Goal: Check status: Check status

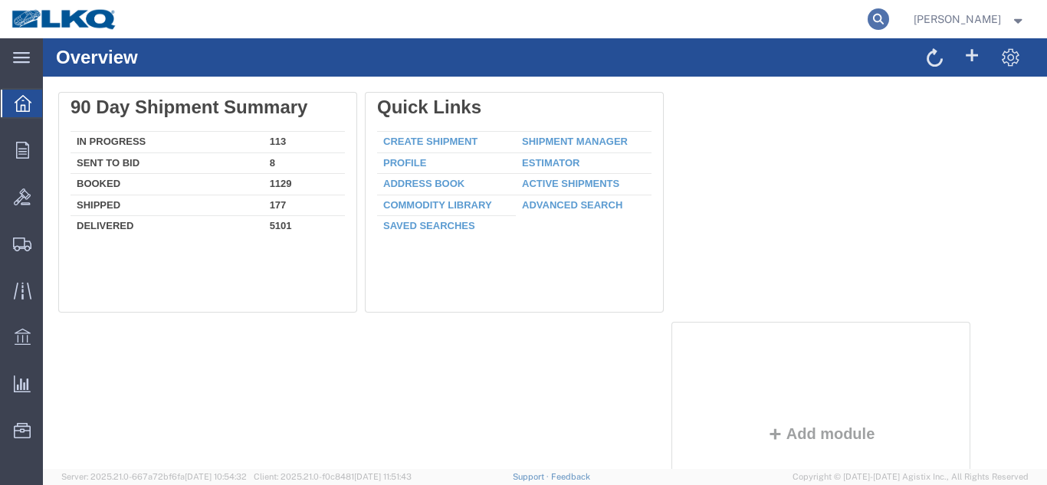
click at [877, 18] on icon at bounding box center [878, 18] width 21 height 21
paste input "56645641"
type input "56645641"
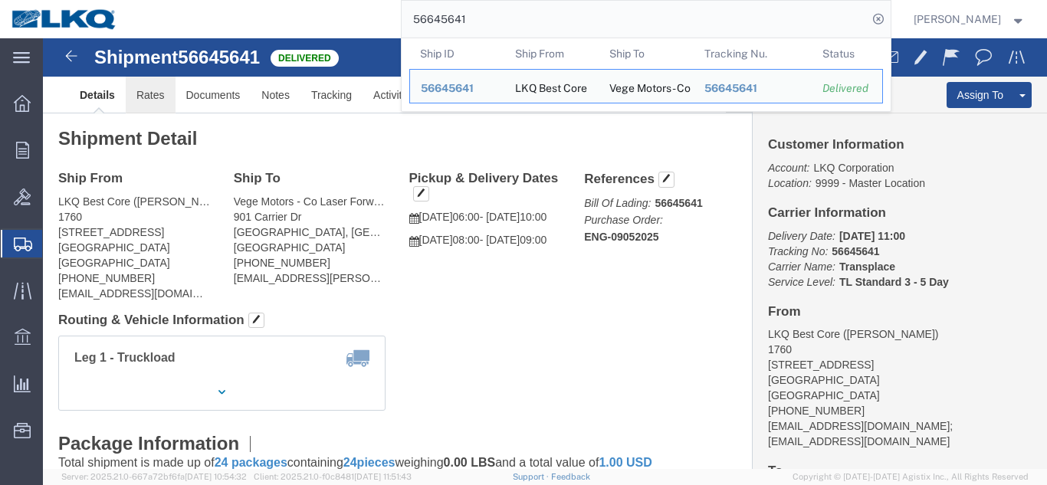
click link "Rates"
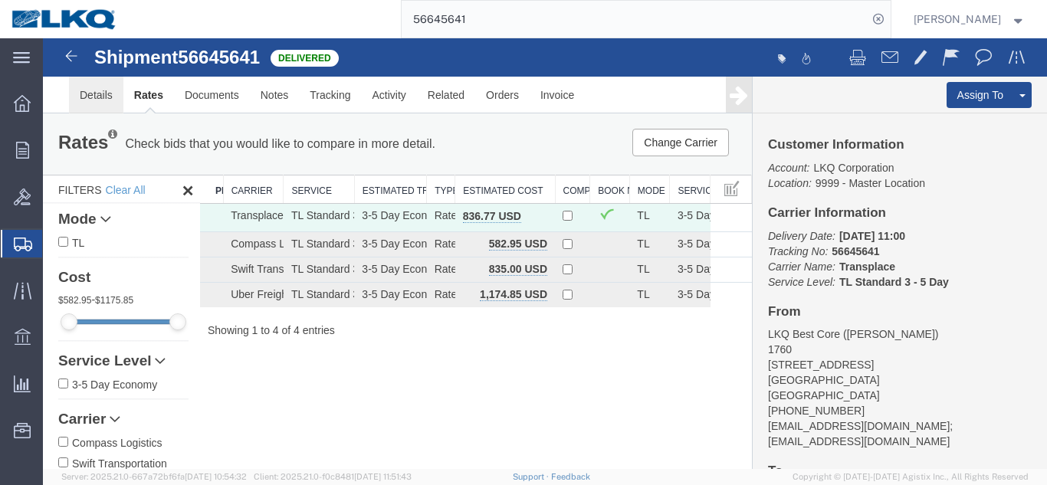
click at [89, 94] on link "Details" at bounding box center [96, 95] width 54 height 37
